Goal: Use online tool/utility: Utilize a website feature to perform a specific function

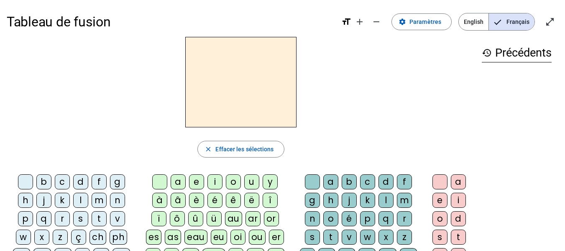
click at [101, 201] on div "m" at bounding box center [99, 199] width 15 height 15
click at [180, 182] on div "a" at bounding box center [178, 181] width 15 height 15
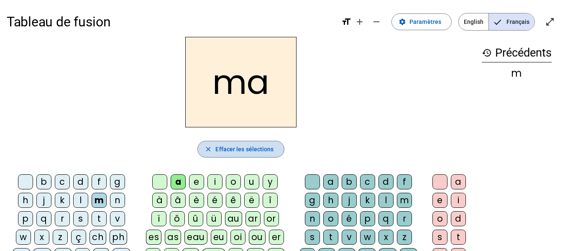
click at [248, 156] on span "button" at bounding box center [241, 149] width 86 height 20
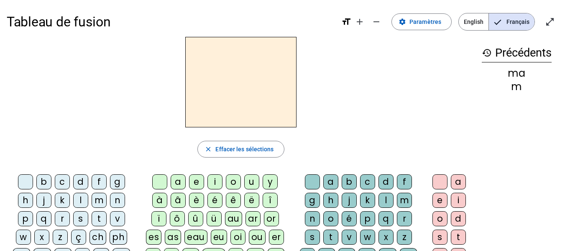
click at [99, 221] on div "t" at bounding box center [99, 218] width 15 height 15
click at [178, 179] on div "a" at bounding box center [178, 181] width 15 height 15
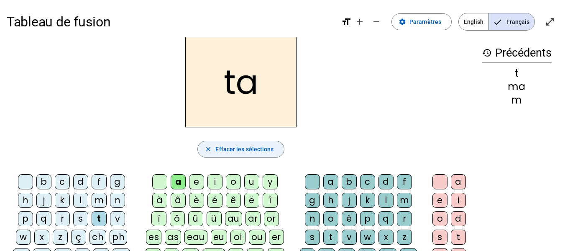
click at [243, 143] on span "button" at bounding box center [241, 149] width 86 height 20
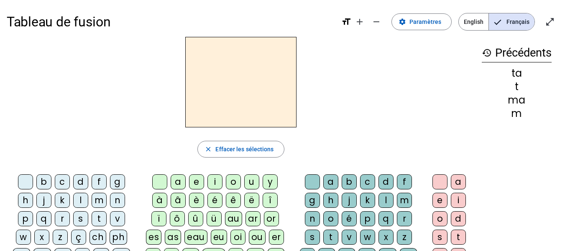
click at [81, 200] on div "l" at bounding box center [80, 199] width 15 height 15
click at [180, 183] on div "a" at bounding box center [178, 181] width 15 height 15
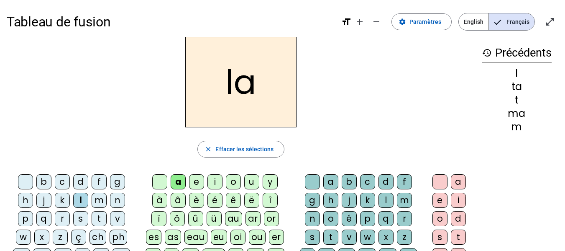
click at [86, 222] on div "s" at bounding box center [80, 218] width 15 height 15
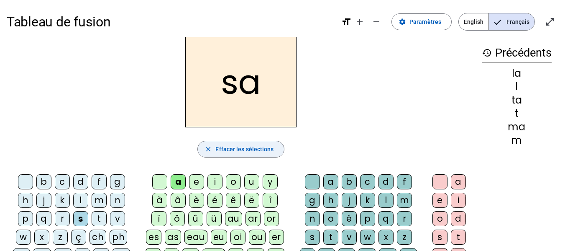
click at [253, 144] on span "Effacer les sélections" at bounding box center [244, 149] width 58 height 10
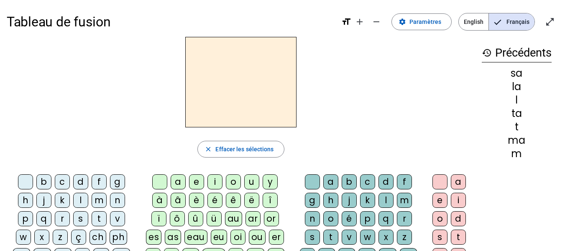
click at [103, 238] on div "ch" at bounding box center [98, 236] width 17 height 15
click at [177, 178] on div "a" at bounding box center [178, 181] width 15 height 15
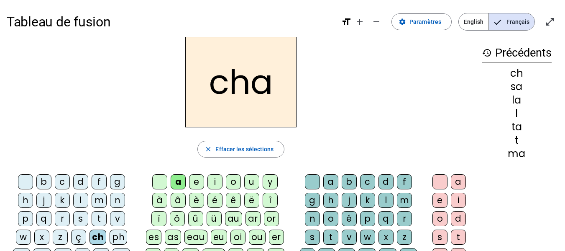
click at [105, 220] on div "t" at bounding box center [99, 218] width 15 height 15
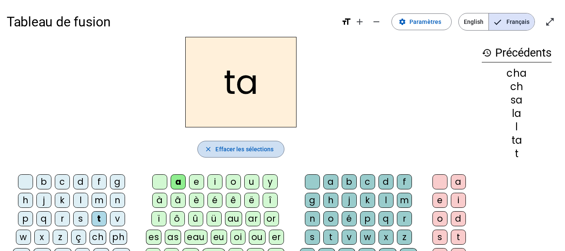
click at [242, 148] on span "Effacer les sélections" at bounding box center [244, 149] width 58 height 10
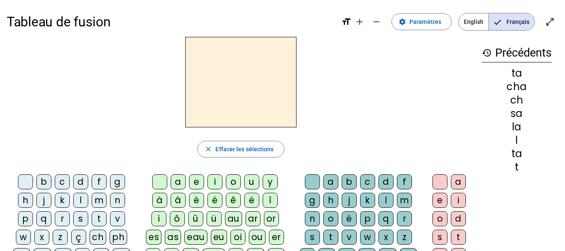
click at [30, 225] on div "p" at bounding box center [25, 218] width 15 height 15
click at [178, 181] on div "a" at bounding box center [178, 181] width 15 height 15
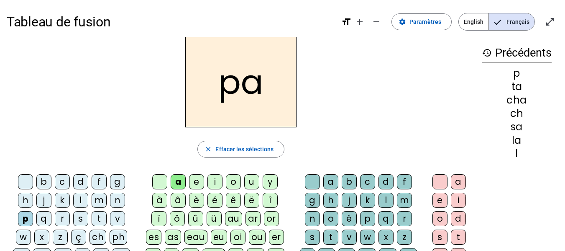
click at [312, 236] on div "s" at bounding box center [312, 236] width 15 height 15
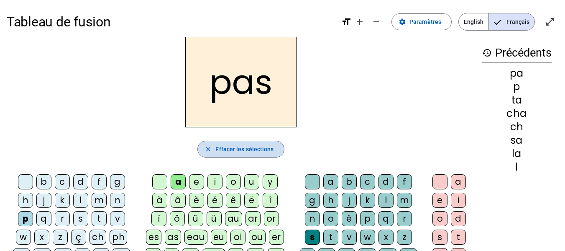
click at [248, 156] on span "button" at bounding box center [241, 149] width 86 height 20
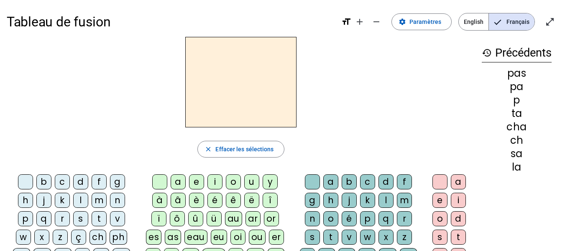
click at [105, 217] on div "t" at bounding box center [99, 218] width 15 height 15
click at [178, 181] on div "a" at bounding box center [178, 181] width 15 height 15
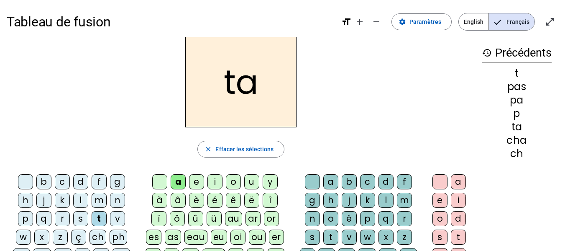
click at [312, 236] on div "s" at bounding box center [312, 236] width 15 height 15
